Goal: Complete application form: Complete application form

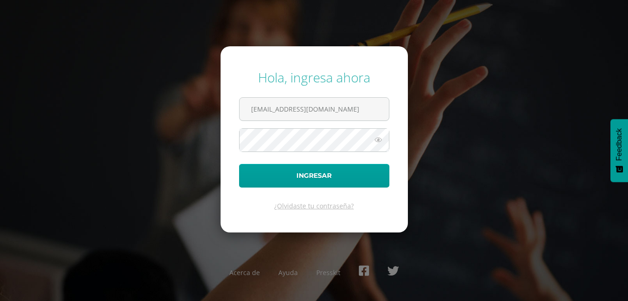
drag, startPoint x: 361, startPoint y: 110, endPoint x: 237, endPoint y: 122, distance: 125.0
click at [237, 122] on form "Hola, ingresa ahora amonterroso@colegiolosalamos.edu.gt Ingresar ¿Olvidaste tu …" at bounding box center [314, 139] width 187 height 186
click at [272, 107] on input "e.gt" at bounding box center [313, 109] width 149 height 23
type input "edepaz@colegiolosalamos.edu.gt"
click at [238, 152] on form "Hola, ingresa ahora edepaz@colegiolosalamos.edu.gt Ingresar ¿Olvidaste tu contr…" at bounding box center [314, 139] width 187 height 186
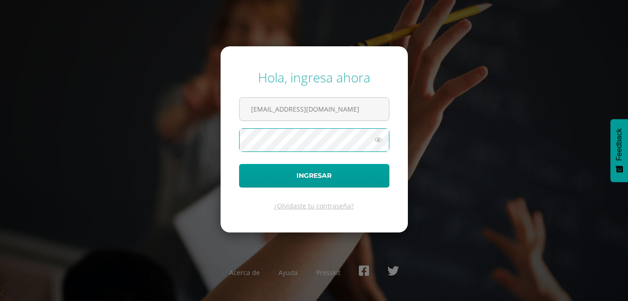
click at [239, 164] on button "Ingresar" at bounding box center [314, 176] width 150 height 24
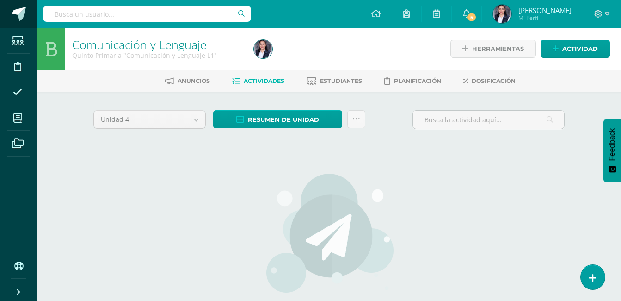
click at [22, 18] on span at bounding box center [19, 14] width 14 height 14
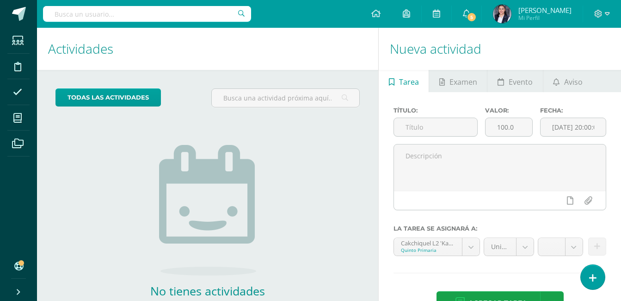
click at [295, 156] on div "No tienes actividades Échale un vistazo a los demás períodos o sal y disfruta d…" at bounding box center [207, 220] width 185 height 211
click at [598, 278] on link at bounding box center [592, 276] width 26 height 27
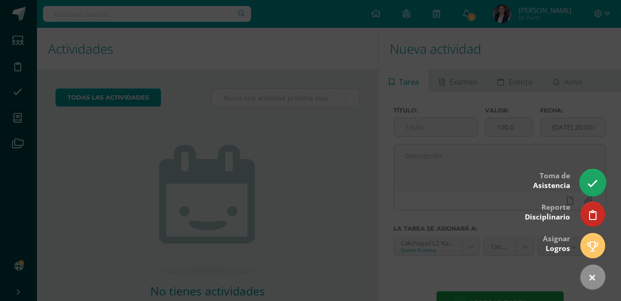
click at [594, 183] on icon at bounding box center [592, 183] width 11 height 11
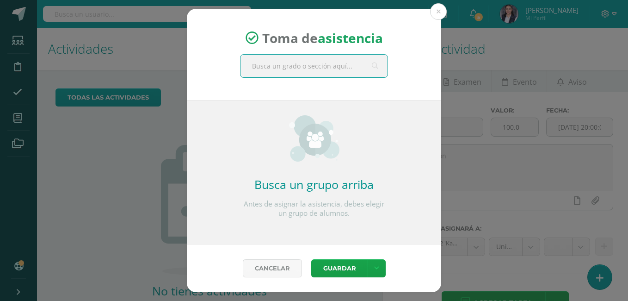
click at [311, 71] on input "text" at bounding box center [313, 66] width 147 height 23
type input "quinto"
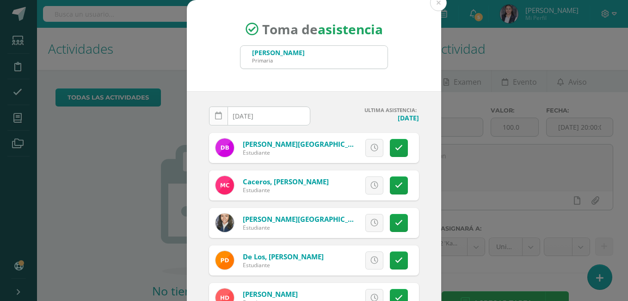
click at [215, 116] on icon at bounding box center [218, 116] width 7 height 8
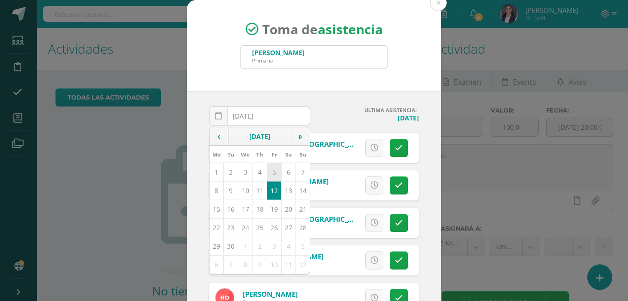
click at [267, 169] on td "5" at bounding box center [274, 171] width 14 height 18
type input "2025-09-05"
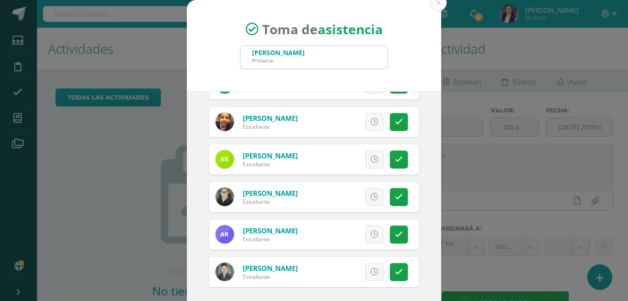
scroll to position [49, 0]
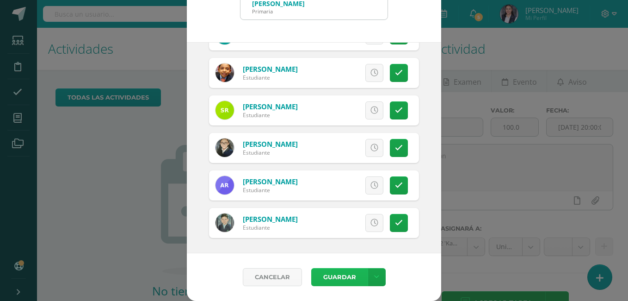
click at [342, 270] on button "Guardar" at bounding box center [339, 277] width 56 height 18
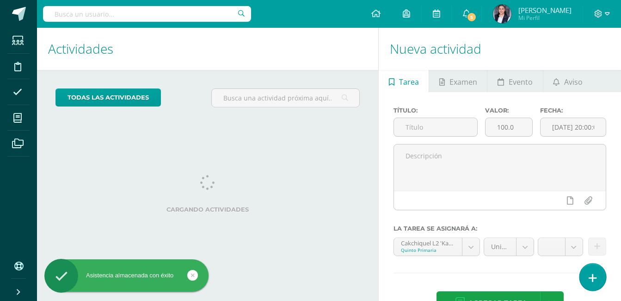
click at [596, 275] on link at bounding box center [592, 276] width 26 height 27
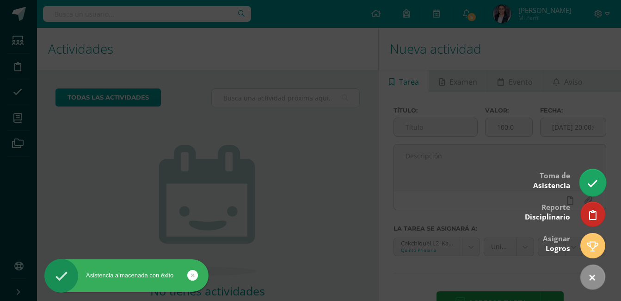
click at [594, 181] on icon at bounding box center [592, 183] width 11 height 11
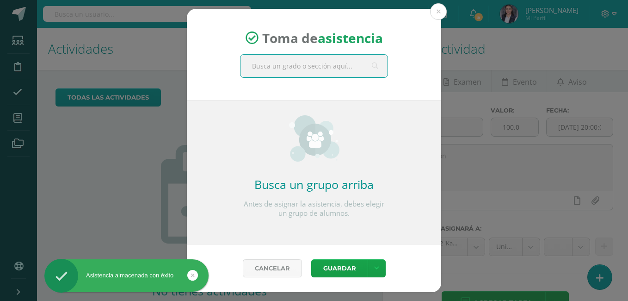
click at [286, 69] on input "text" at bounding box center [313, 66] width 147 height 23
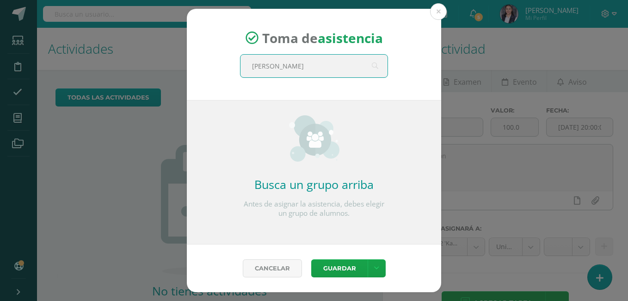
type input "quinto"
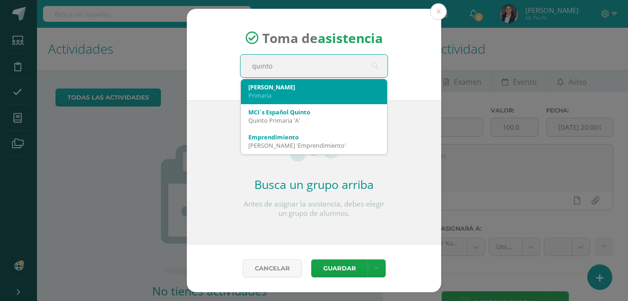
click at [290, 95] on div "Primaria" at bounding box center [313, 95] width 131 height 8
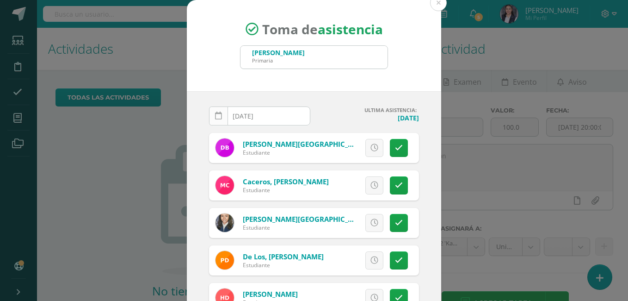
click at [215, 115] on icon at bounding box center [218, 116] width 7 height 8
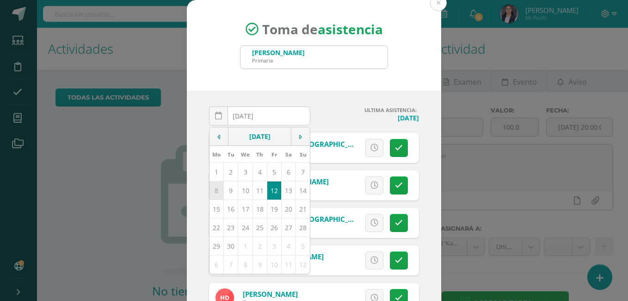
click at [216, 190] on td "8" at bounding box center [216, 190] width 14 height 18
type input "2025-09-08"
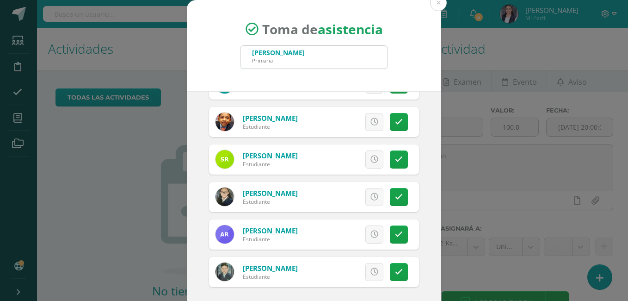
scroll to position [49, 0]
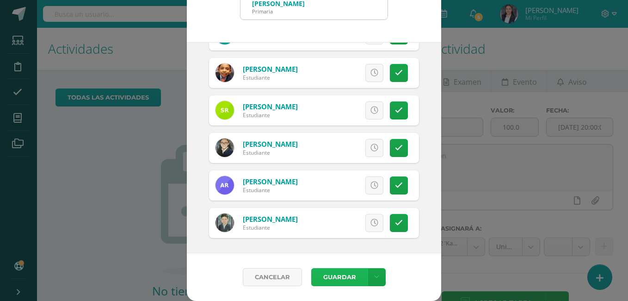
click at [352, 273] on button "Guardar" at bounding box center [339, 277] width 56 height 18
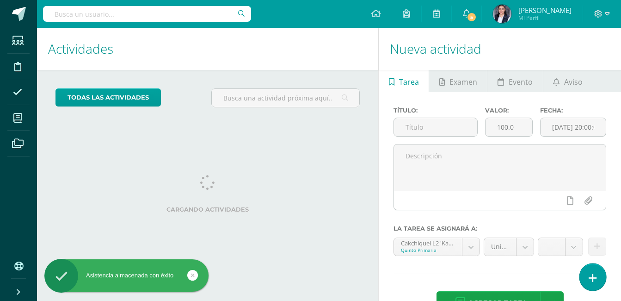
click at [588, 282] on link at bounding box center [592, 276] width 26 height 27
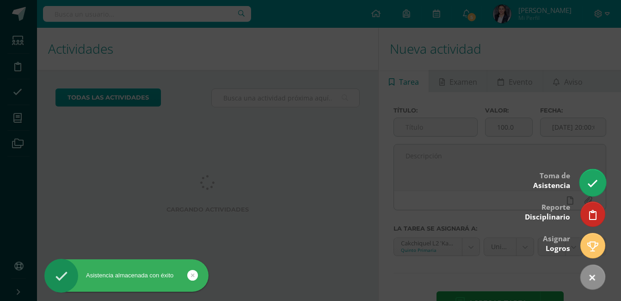
click at [587, 174] on link at bounding box center [592, 182] width 26 height 27
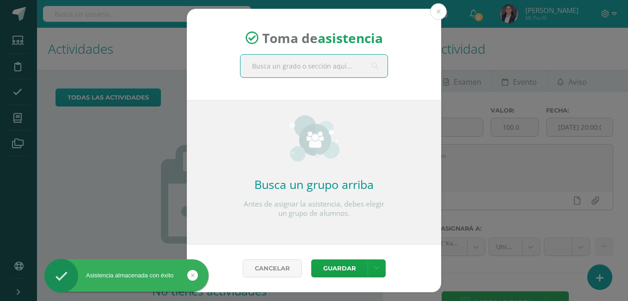
click at [321, 70] on input "text" at bounding box center [313, 66] width 147 height 23
type input "quinto"
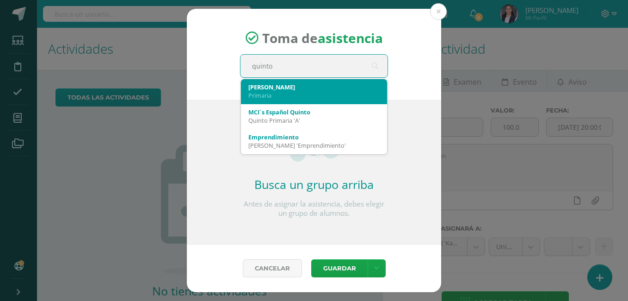
click at [313, 91] on div "Primaria" at bounding box center [313, 95] width 131 height 8
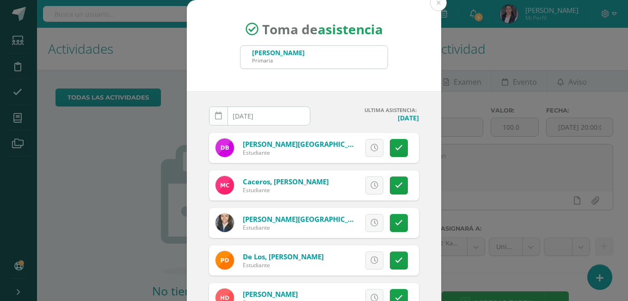
click at [217, 115] on icon at bounding box center [218, 116] width 7 height 8
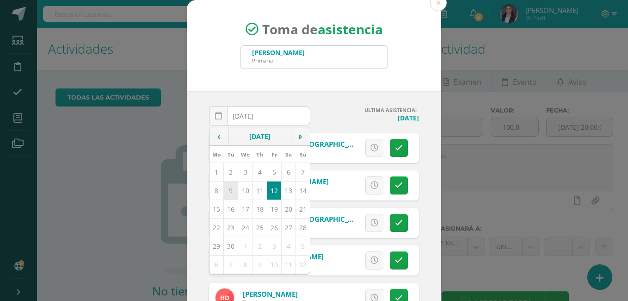
click at [224, 191] on td "9" at bounding box center [231, 190] width 14 height 18
type input "2025-09-09"
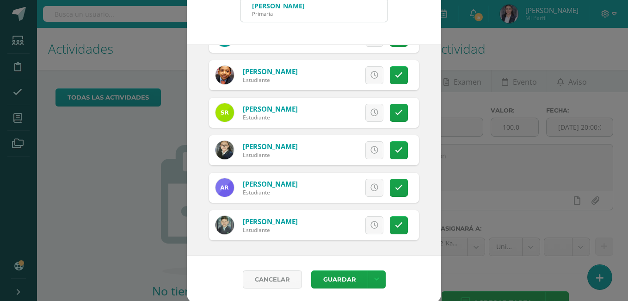
scroll to position [49, 0]
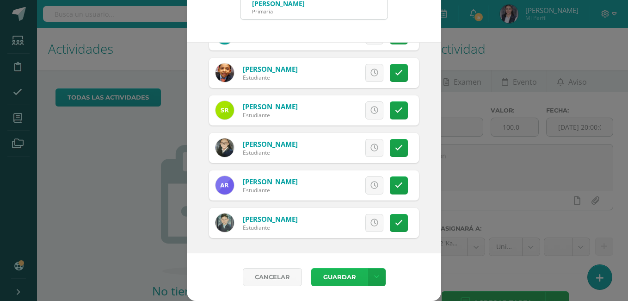
click at [351, 277] on button "Guardar" at bounding box center [339, 277] width 56 height 18
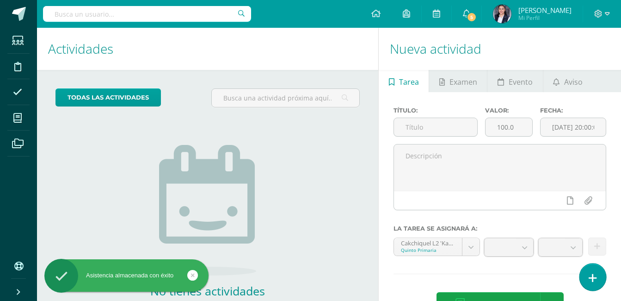
click at [591, 279] on icon at bounding box center [593, 277] width 8 height 11
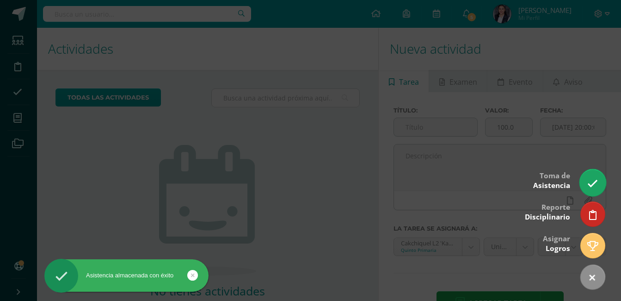
click at [589, 179] on icon at bounding box center [592, 183] width 11 height 11
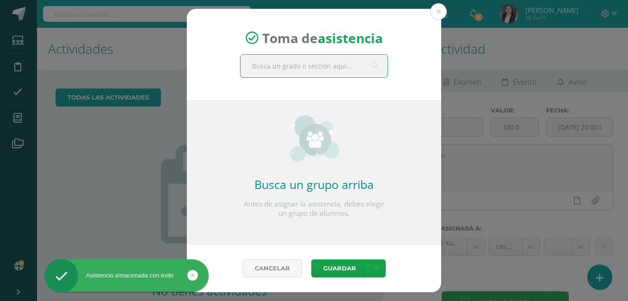
click at [338, 65] on input "text" at bounding box center [313, 66] width 147 height 23
type input "quinto"
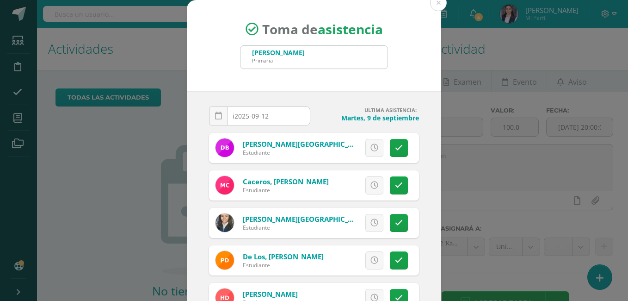
type input "[DATE]"
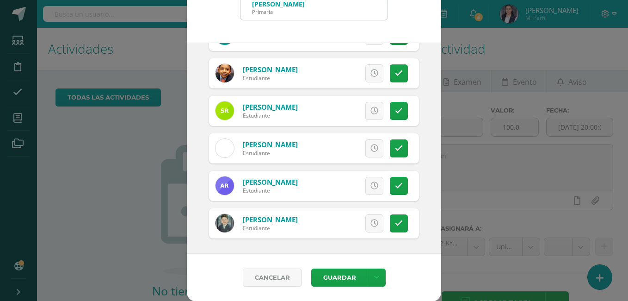
scroll to position [49, 0]
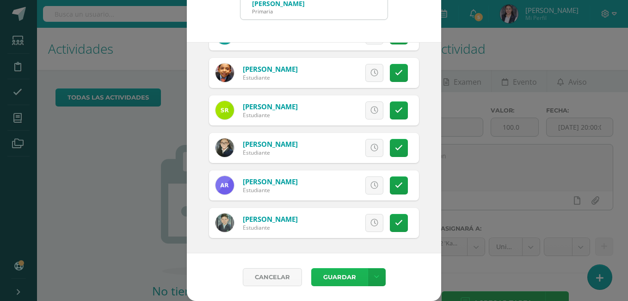
click at [341, 278] on button "Guardar" at bounding box center [339, 277] width 56 height 18
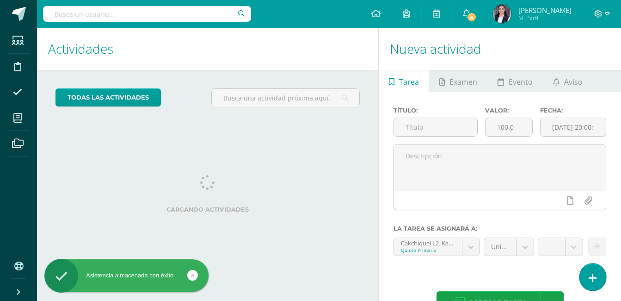
click at [601, 274] on link at bounding box center [592, 276] width 26 height 27
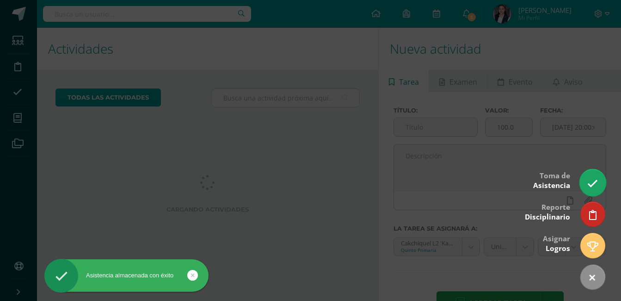
click at [591, 181] on icon at bounding box center [592, 183] width 11 height 11
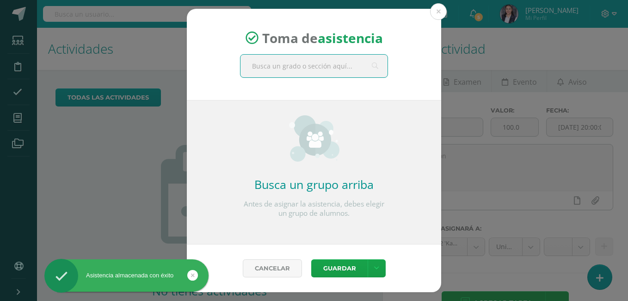
click at [294, 69] on input "text" at bounding box center [313, 66] width 147 height 23
type input "quinto"
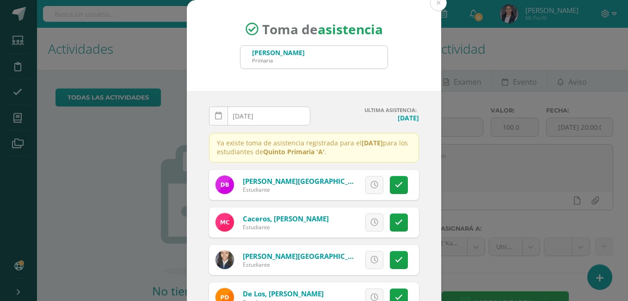
click at [223, 118] on link at bounding box center [218, 115] width 19 height 19
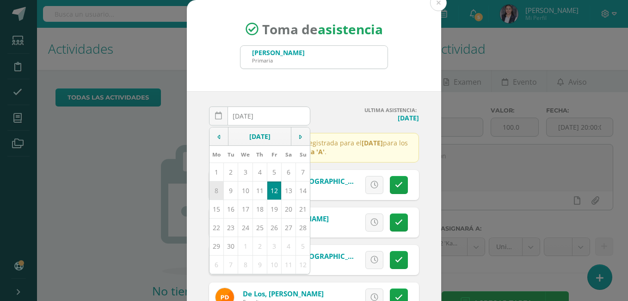
click at [216, 188] on td "8" at bounding box center [216, 190] width 14 height 18
type input "2025-09-08"
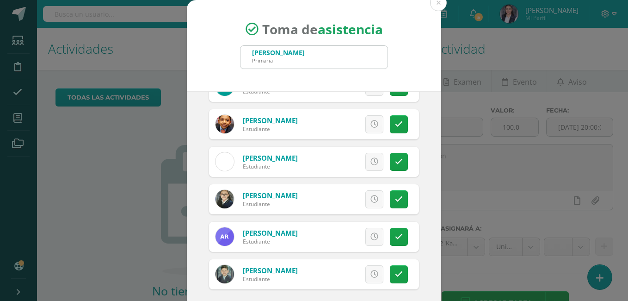
scroll to position [693, 0]
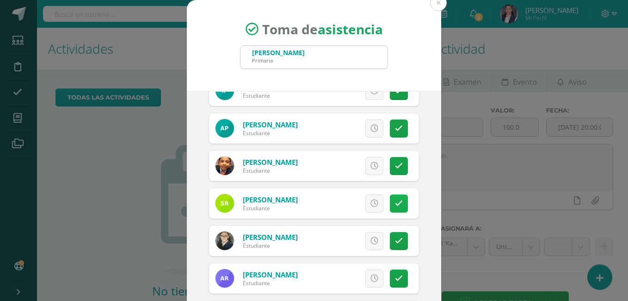
click at [390, 202] on link at bounding box center [399, 203] width 18 height 18
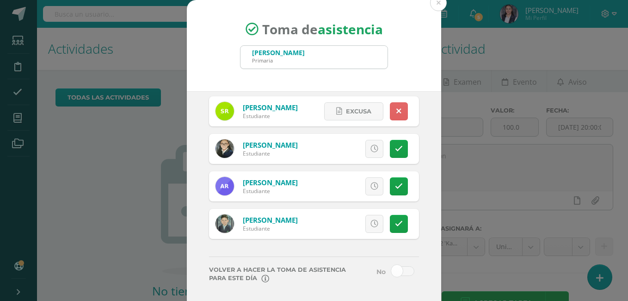
scroll to position [786, 0]
click at [393, 266] on span at bounding box center [402, 270] width 23 height 10
click at [0, 0] on input "checkbox" at bounding box center [0, 0] width 0 height 0
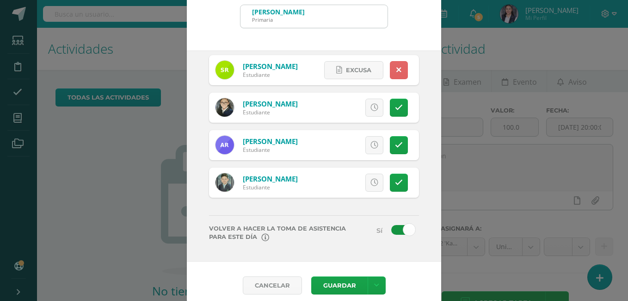
scroll to position [49, 0]
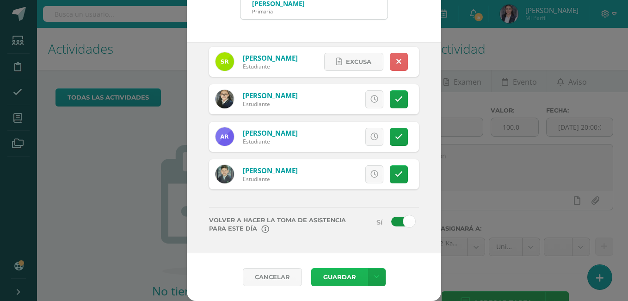
click at [343, 272] on button "Guardar" at bounding box center [339, 277] width 56 height 18
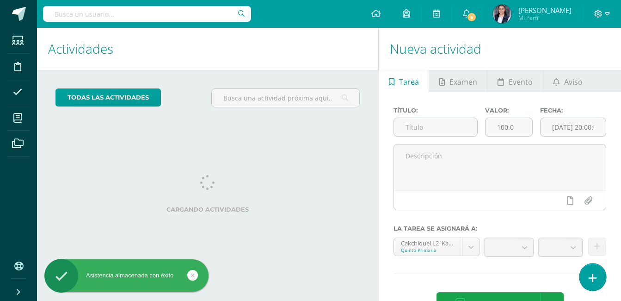
click at [596, 274] on link at bounding box center [592, 276] width 26 height 27
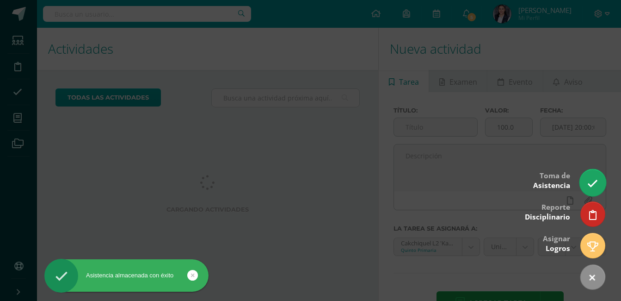
click at [595, 185] on icon at bounding box center [592, 183] width 11 height 11
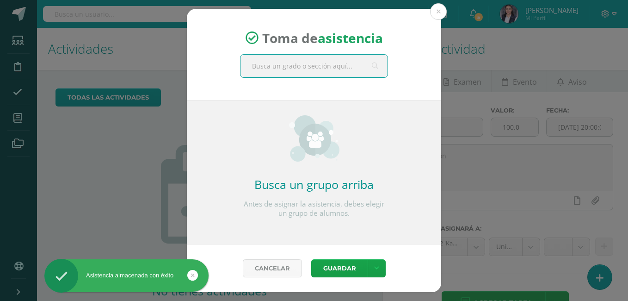
click at [350, 66] on input "text" at bounding box center [313, 66] width 147 height 23
type input "quinto"
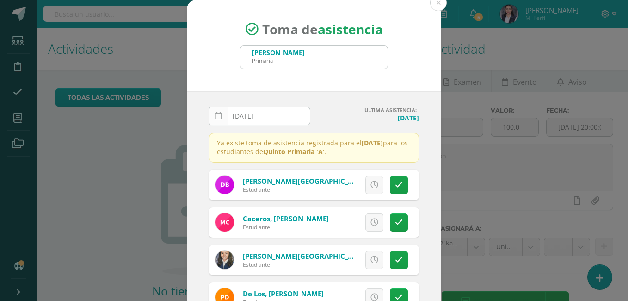
click at [219, 109] on link at bounding box center [218, 115] width 19 height 19
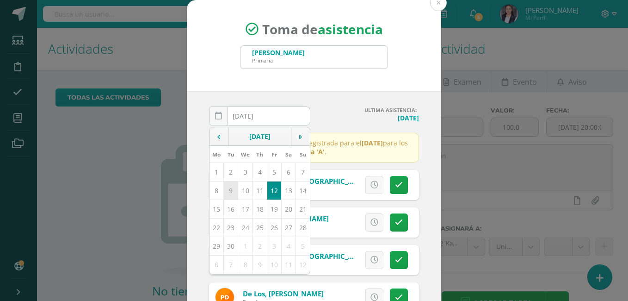
click at [224, 187] on td "9" at bounding box center [231, 190] width 14 height 18
type input "[DATE]"
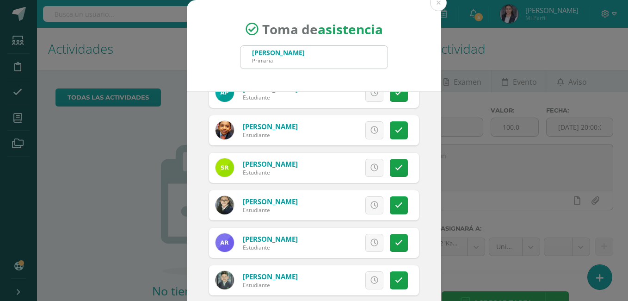
scroll to position [740, 0]
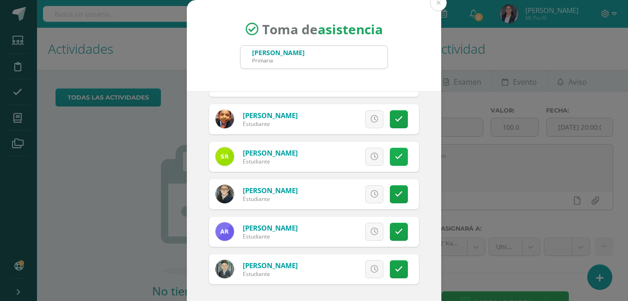
click at [394, 155] on link at bounding box center [399, 156] width 18 height 18
click at [351, 154] on span "Excusa" at bounding box center [358, 156] width 25 height 17
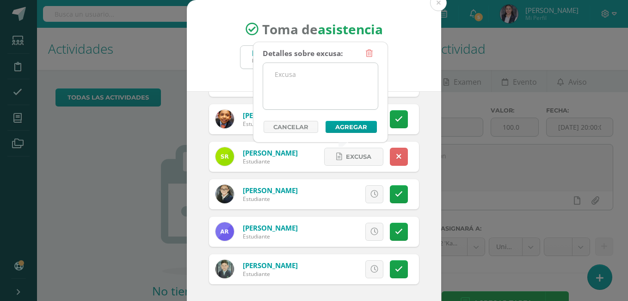
click at [309, 79] on textarea at bounding box center [320, 86] width 115 height 46
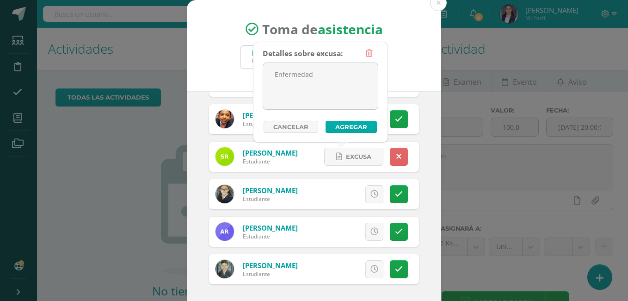
type textarea "Enfermedad"
click at [354, 124] on button "Agregar" at bounding box center [350, 127] width 51 height 12
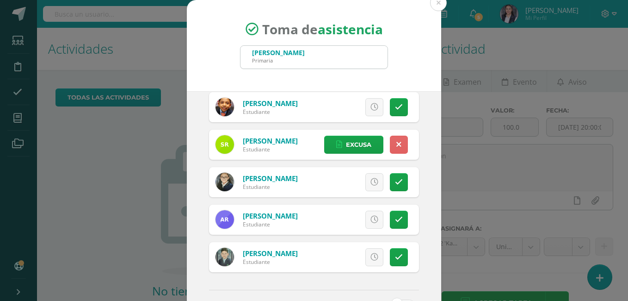
scroll to position [786, 0]
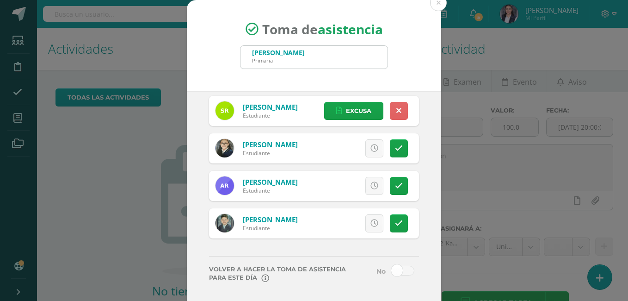
click at [395, 271] on span at bounding box center [402, 270] width 23 height 10
click at [0, 0] on input "checkbox" at bounding box center [0, 0] width 0 height 0
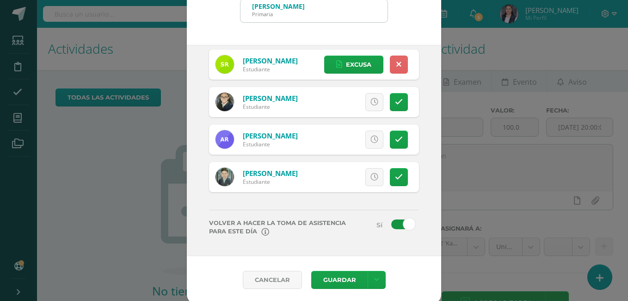
scroll to position [49, 0]
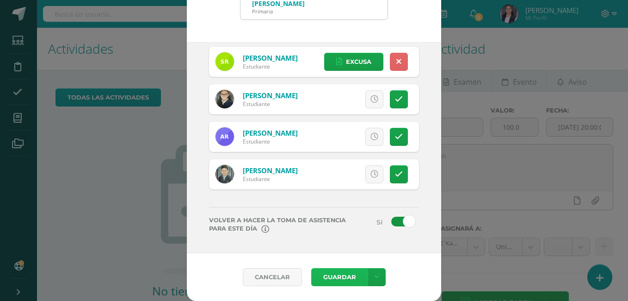
click at [340, 281] on button "Guardar" at bounding box center [339, 277] width 56 height 18
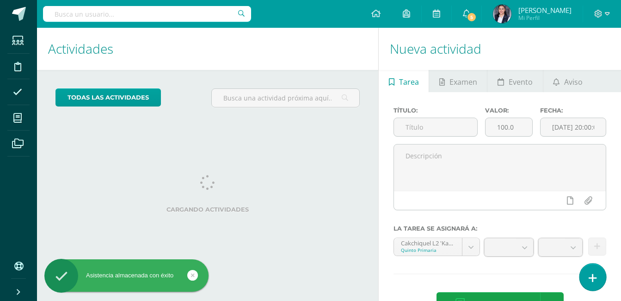
click at [590, 276] on icon at bounding box center [593, 277] width 8 height 11
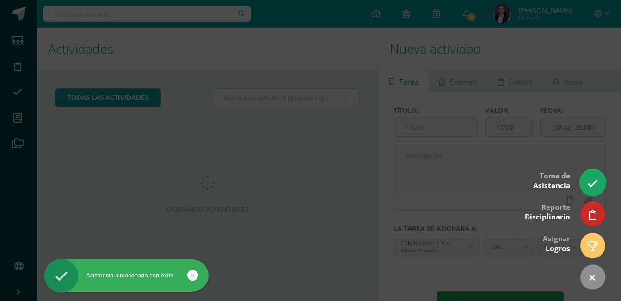
click at [592, 183] on icon at bounding box center [592, 183] width 11 height 11
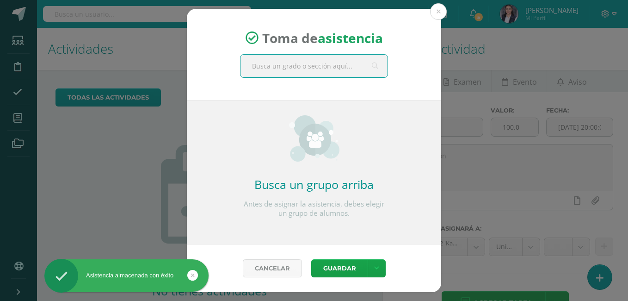
click at [288, 69] on input "text" at bounding box center [313, 66] width 147 height 23
type input "quinto"
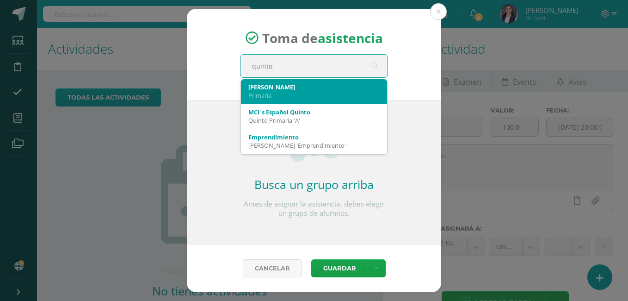
click at [298, 96] on div "Primaria" at bounding box center [313, 95] width 131 height 8
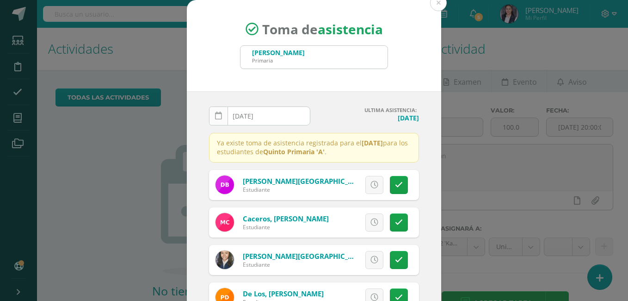
click at [219, 118] on link at bounding box center [218, 115] width 19 height 19
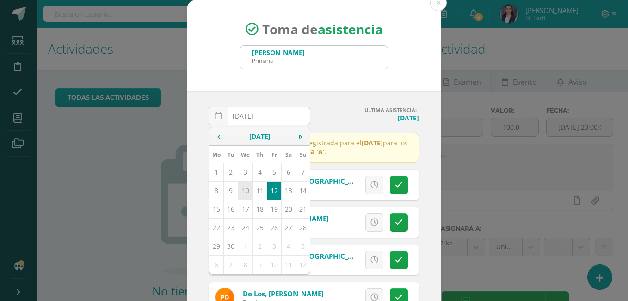
click at [243, 189] on td "10" at bounding box center [245, 190] width 14 height 18
type input "2025-09-10"
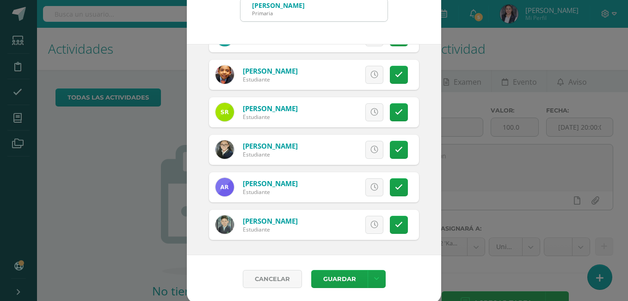
scroll to position [49, 0]
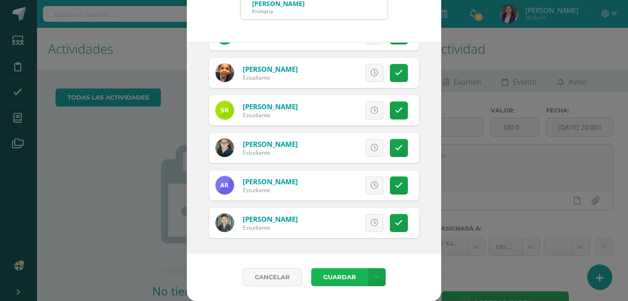
click at [348, 276] on button "Guardar" at bounding box center [339, 277] width 56 height 18
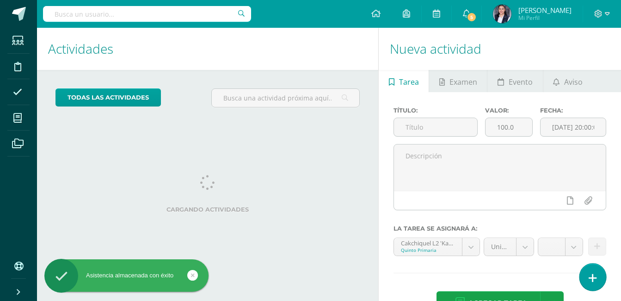
click at [588, 277] on link at bounding box center [592, 276] width 26 height 27
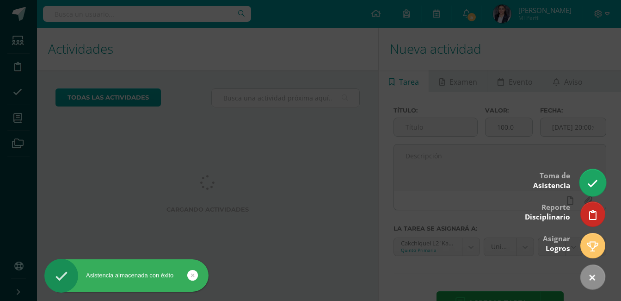
click at [583, 177] on link at bounding box center [592, 182] width 26 height 27
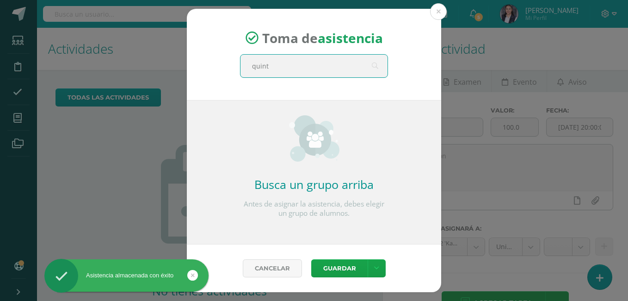
type input "quinto"
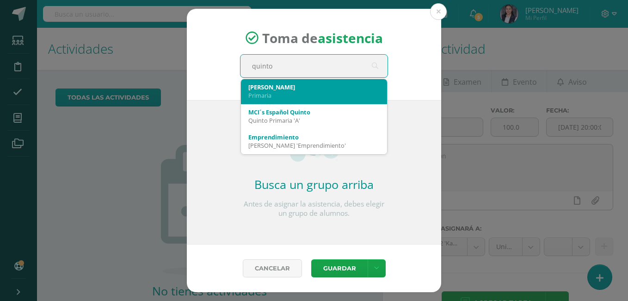
click at [306, 85] on div "[PERSON_NAME]" at bounding box center [313, 87] width 131 height 8
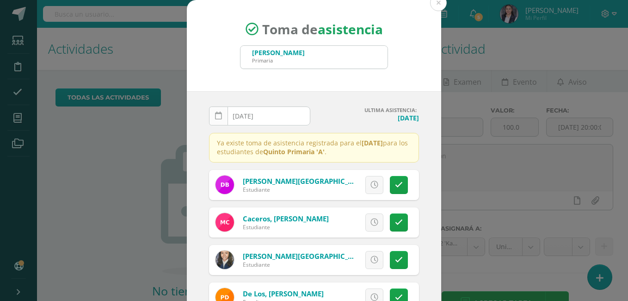
click at [220, 117] on link at bounding box center [218, 115] width 19 height 19
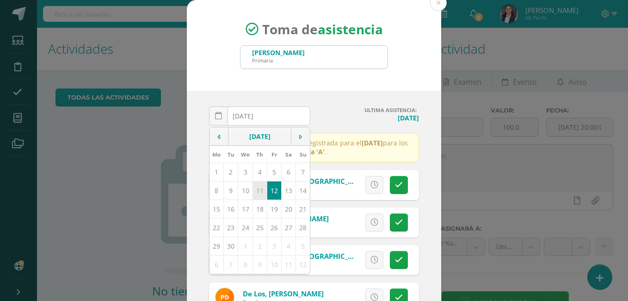
click at [253, 185] on td "11" at bounding box center [259, 190] width 14 height 18
type input "[DATE]"
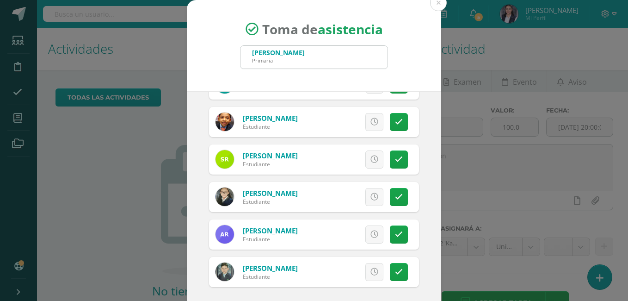
scroll to position [49, 0]
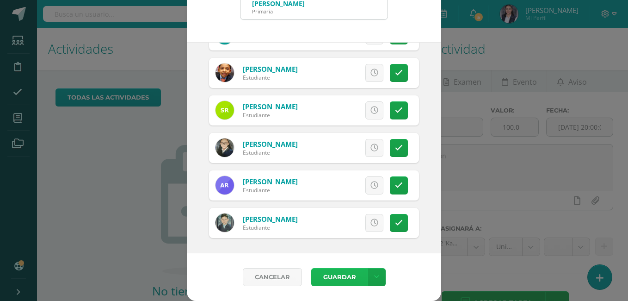
click at [344, 279] on button "Guardar" at bounding box center [339, 277] width 56 height 18
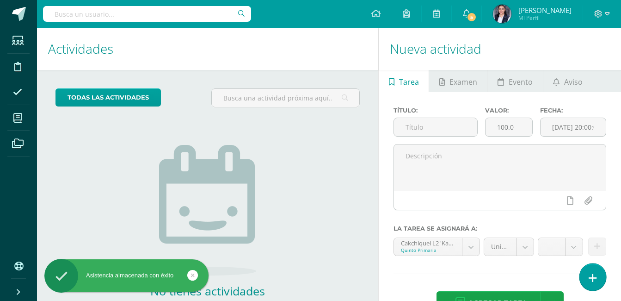
click at [586, 269] on link at bounding box center [592, 276] width 26 height 27
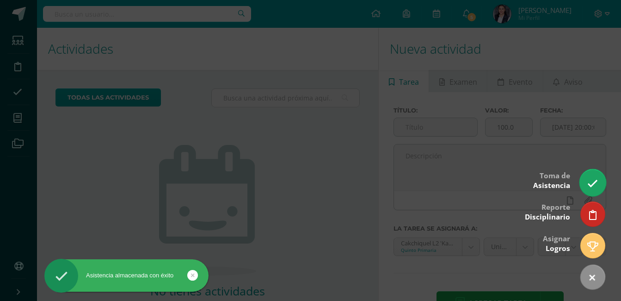
click at [592, 178] on icon at bounding box center [592, 183] width 11 height 11
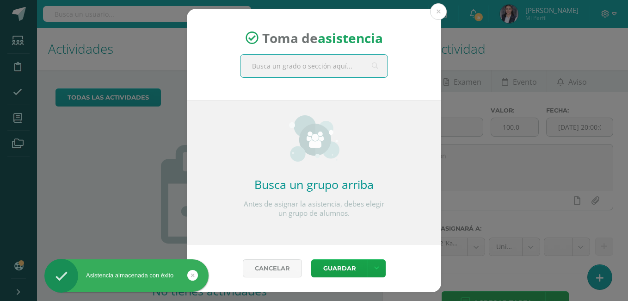
click at [333, 68] on input "text" at bounding box center [313, 66] width 147 height 23
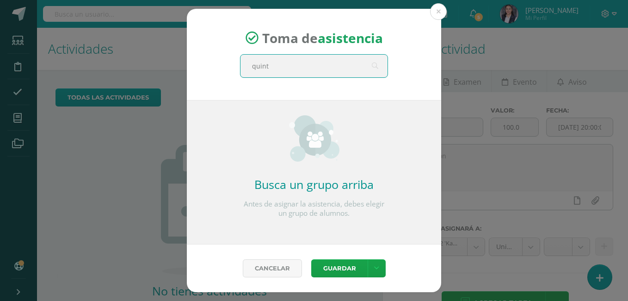
type input "quinto"
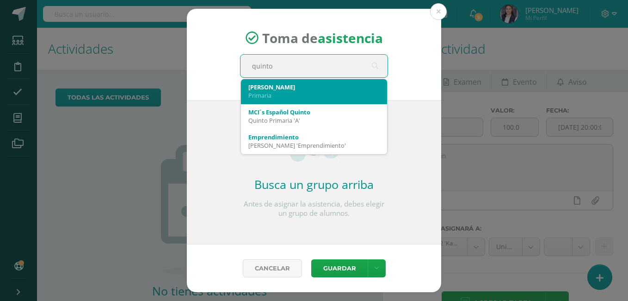
click at [296, 97] on div "Primaria" at bounding box center [313, 95] width 131 height 8
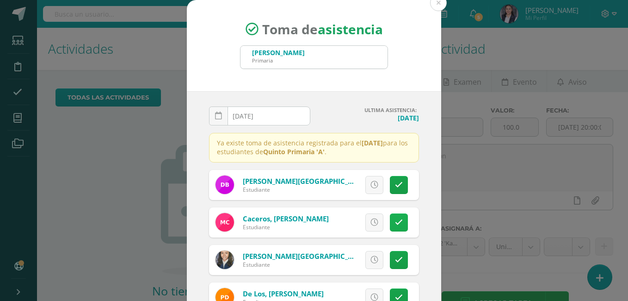
click at [390, 220] on link at bounding box center [399, 222] width 18 height 18
click at [346, 224] on span "Excusa" at bounding box center [358, 222] width 25 height 17
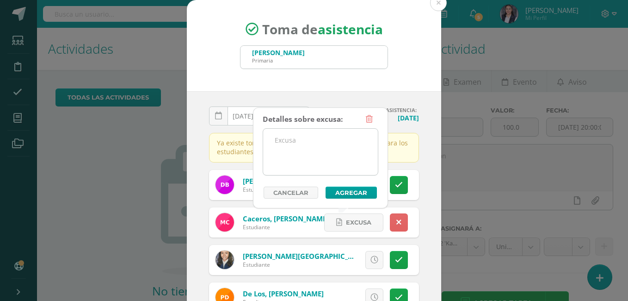
click at [309, 133] on textarea at bounding box center [320, 152] width 115 height 46
type textarea "j"
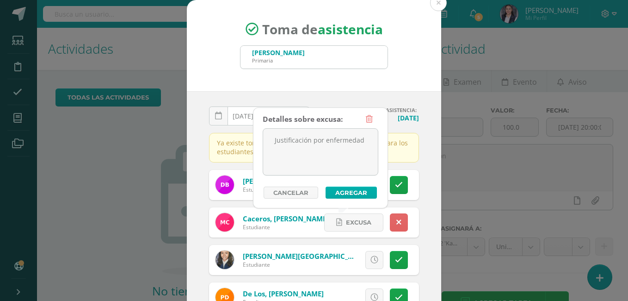
type textarea "Justificación por enfermedad"
click at [340, 190] on button "Agregar" at bounding box center [350, 192] width 51 height 12
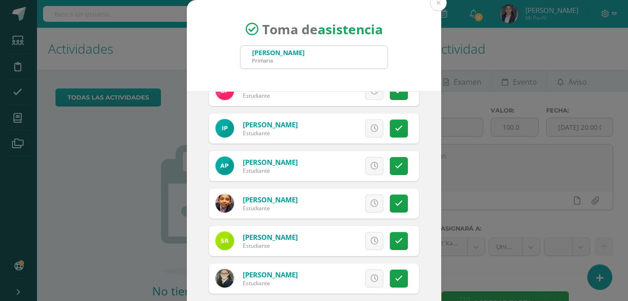
scroll to position [647, 0]
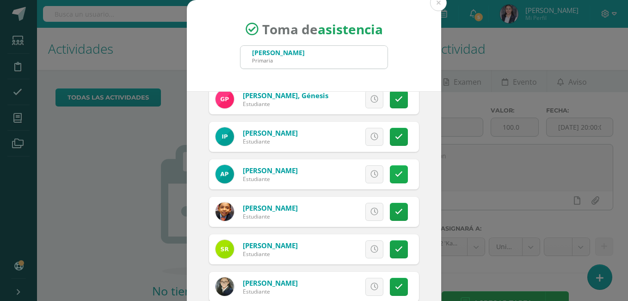
click at [394, 174] on link at bounding box center [399, 174] width 18 height 18
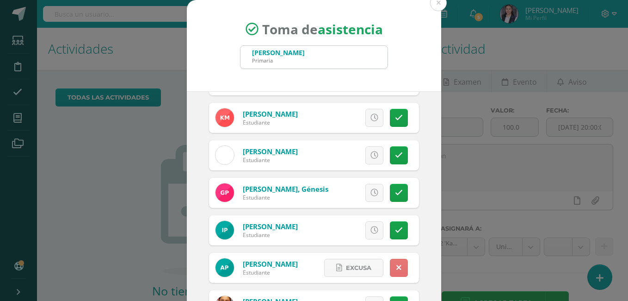
scroll to position [509, 0]
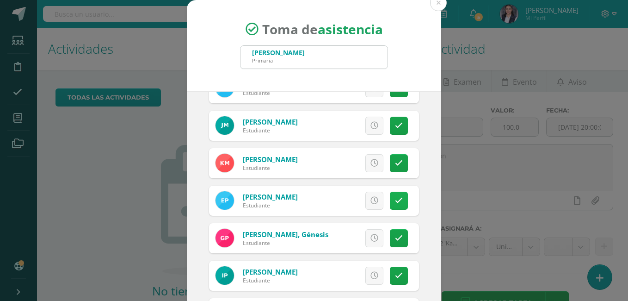
click at [390, 201] on link at bounding box center [399, 200] width 18 height 18
click at [346, 202] on span "Excusa" at bounding box center [358, 200] width 25 height 17
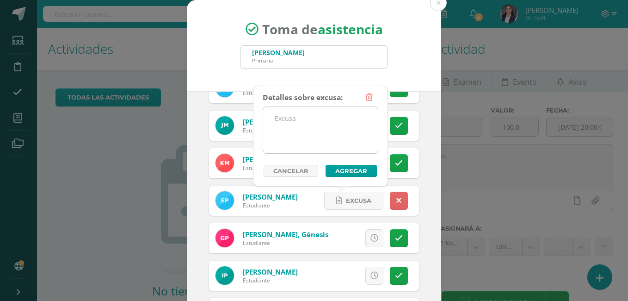
click at [308, 121] on textarea at bounding box center [320, 130] width 115 height 46
type textarea "R"
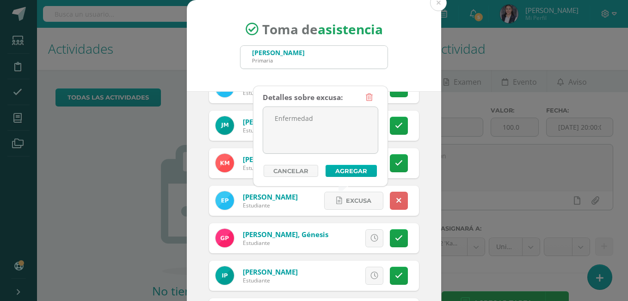
type textarea "Enfermedad"
click at [348, 171] on button "Agregar" at bounding box center [350, 171] width 51 height 12
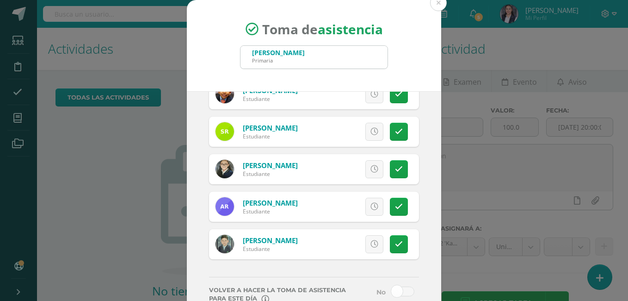
scroll to position [786, 0]
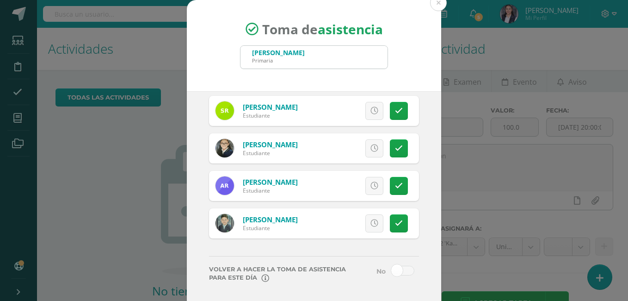
click at [396, 268] on span at bounding box center [402, 270] width 23 height 10
click at [0, 0] on input "checkbox" at bounding box center [0, 0] width 0 height 0
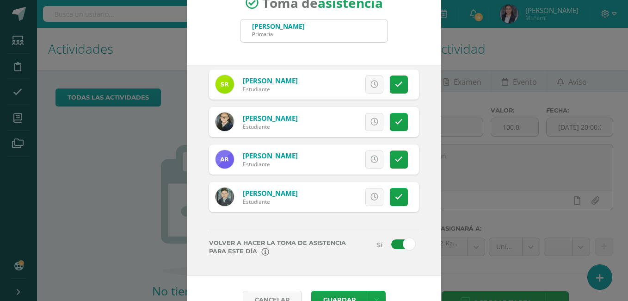
scroll to position [49, 0]
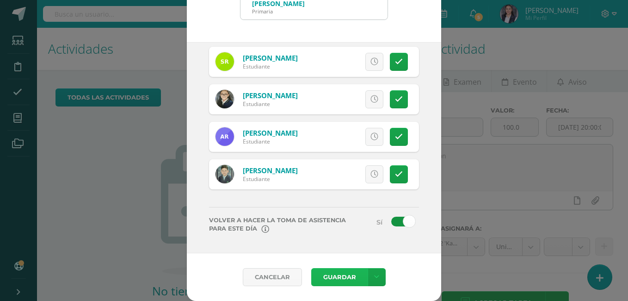
click at [339, 272] on button "Guardar" at bounding box center [339, 277] width 56 height 18
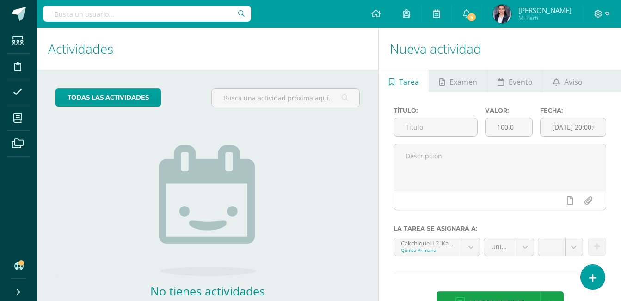
click at [300, 198] on div "No tienes actividades Échale un vistazo a los demás períodos o sal y disfruta d…" at bounding box center [207, 220] width 185 height 211
